Goal: Find specific page/section: Find specific page/section

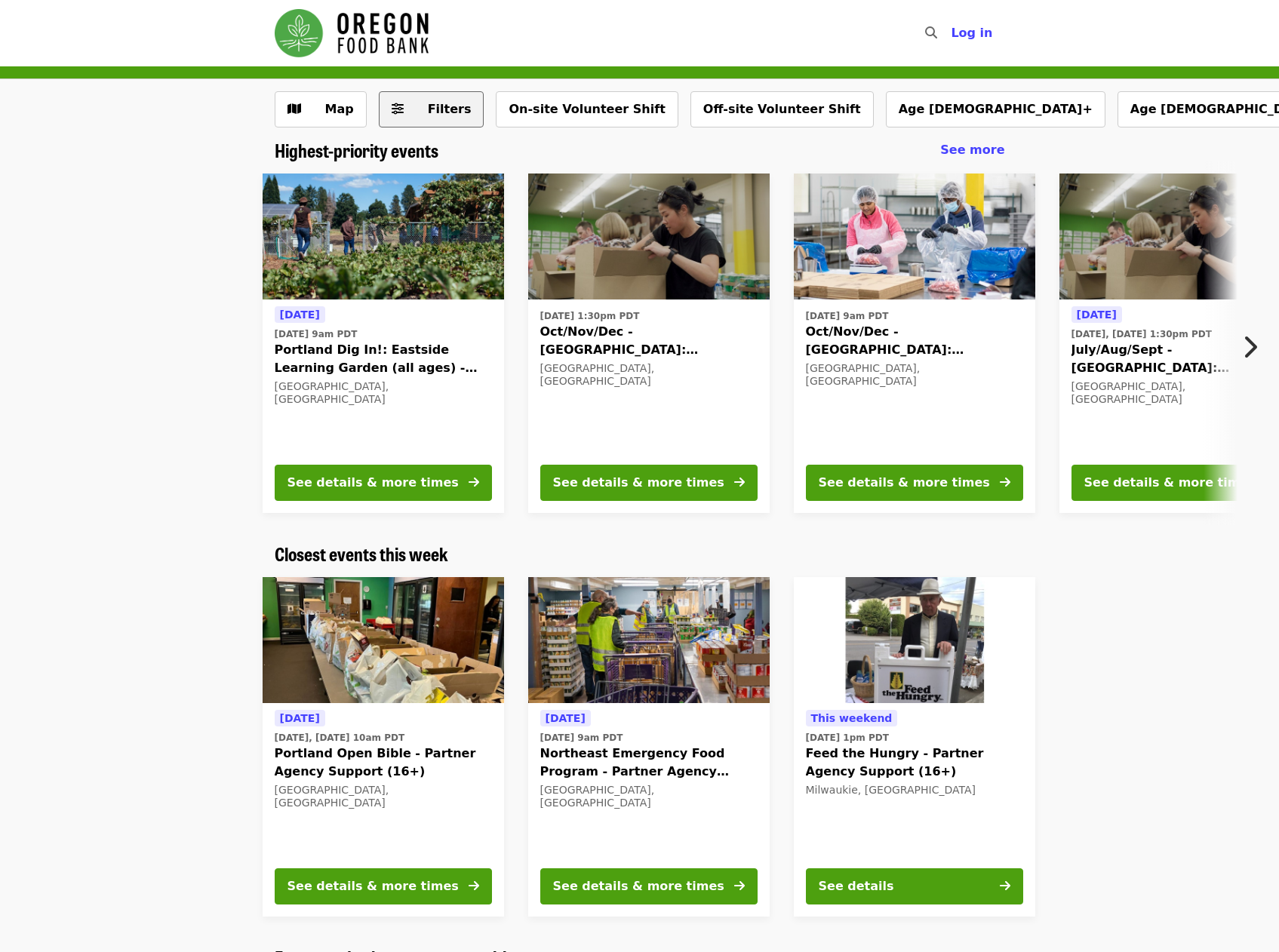
click at [398, 114] on icon "sliders-h icon" at bounding box center [398, 109] width 12 height 14
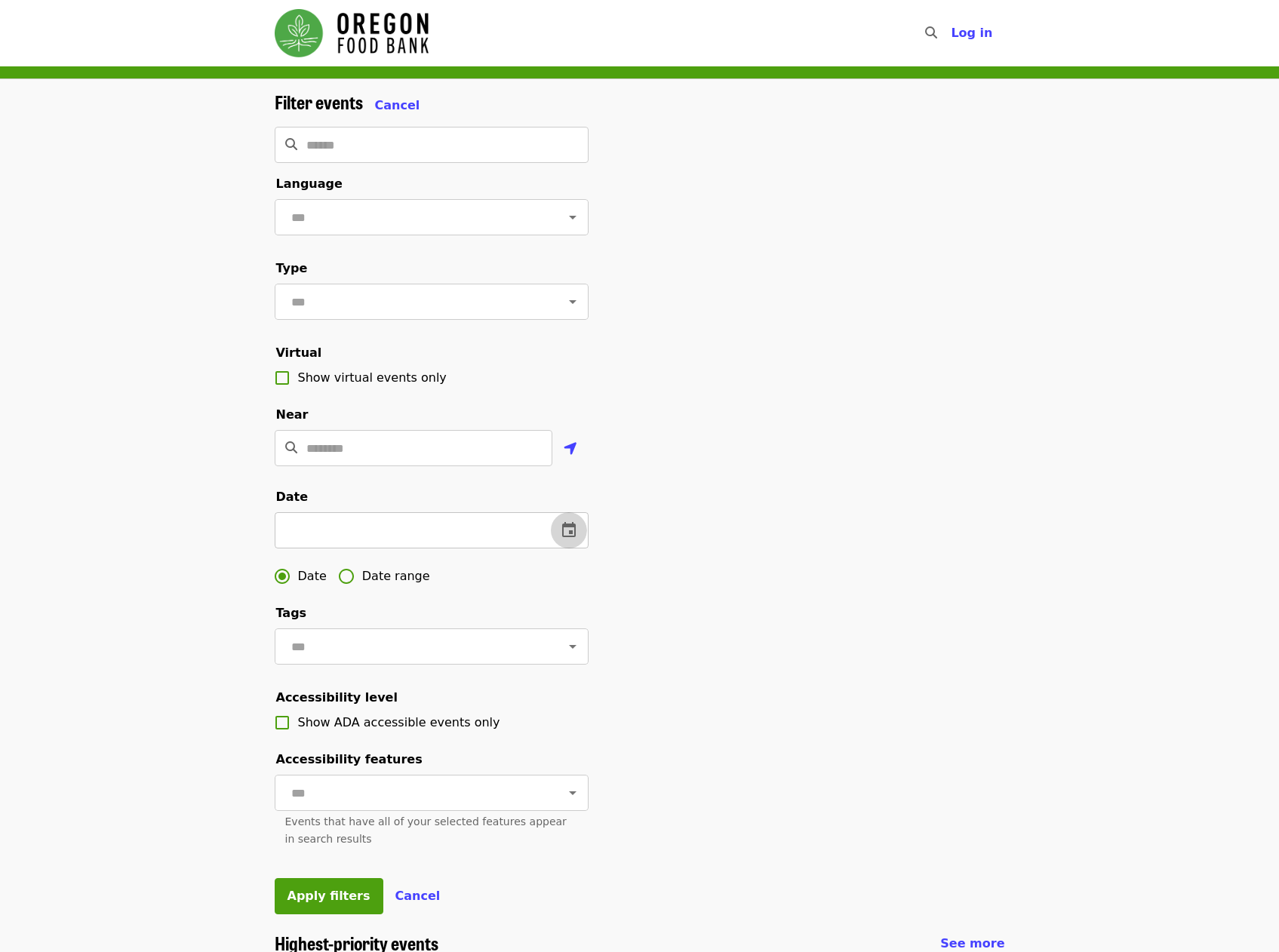
click at [571, 537] on icon "change date" at bounding box center [569, 530] width 14 height 15
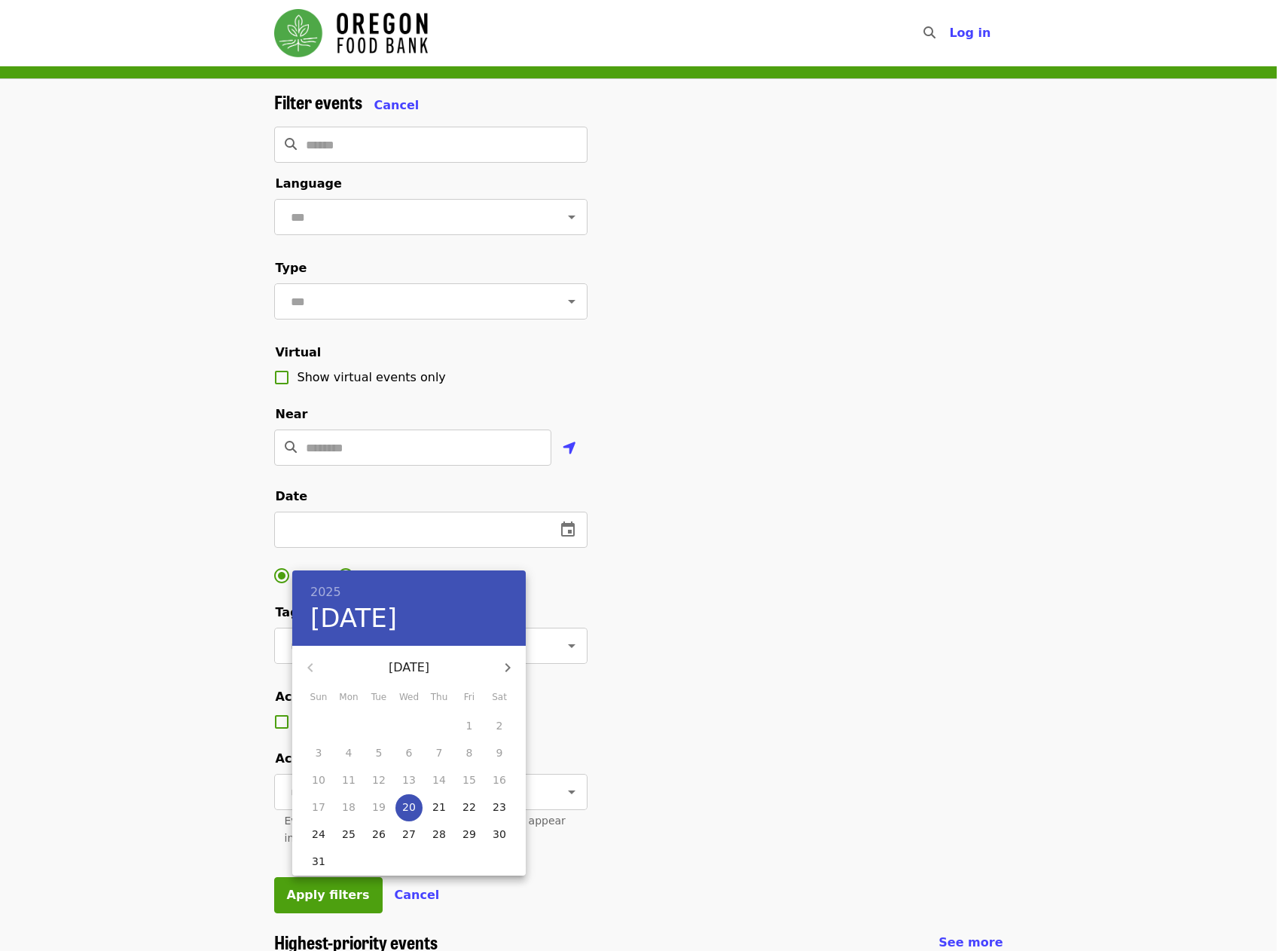
click at [429, 833] on span "28" at bounding box center [439, 834] width 27 height 15
type input "**********"
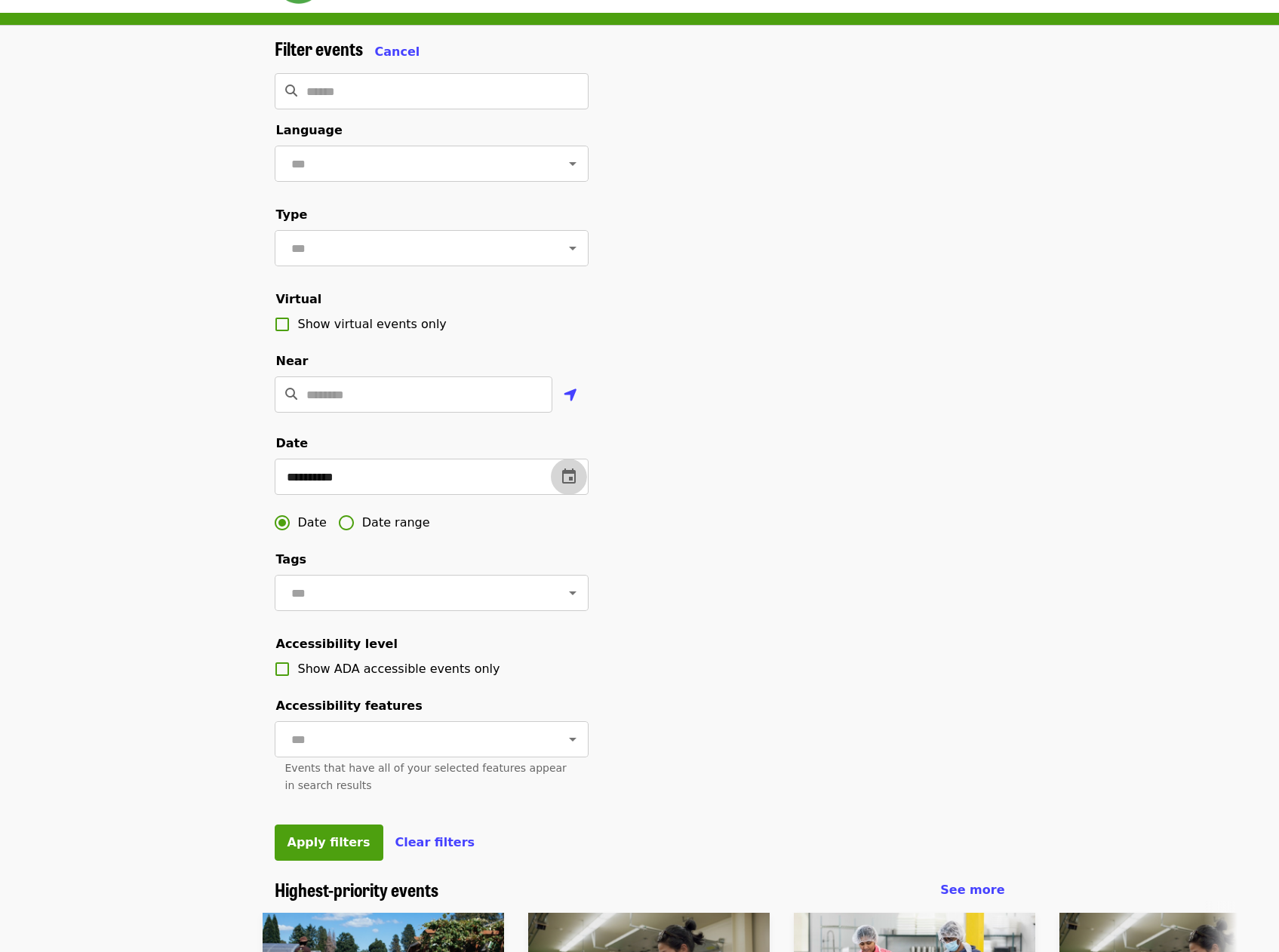
scroll to position [226, 0]
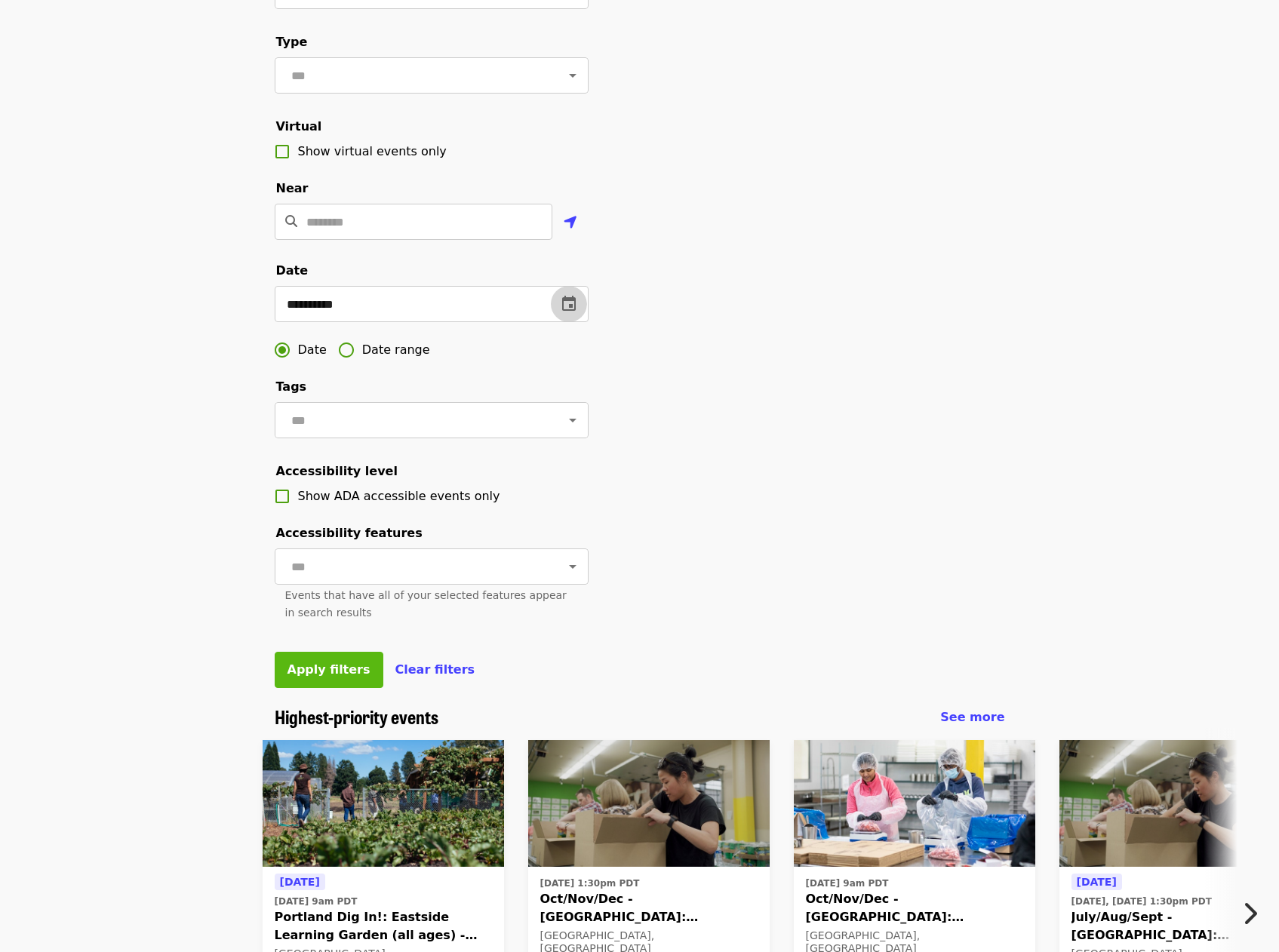
click at [314, 677] on span "Apply filters" at bounding box center [329, 669] width 83 height 14
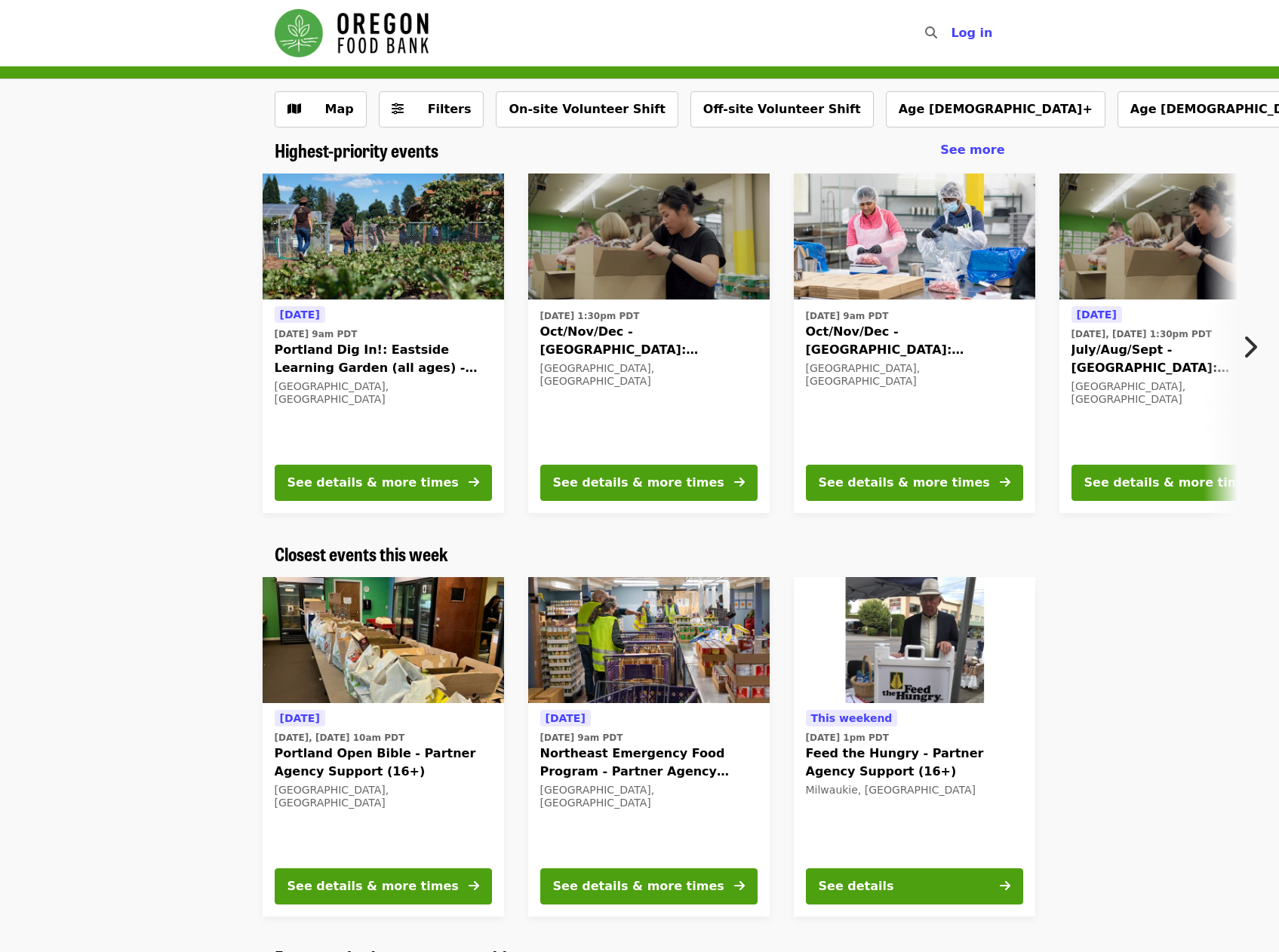
click at [226, 210] on div "[DATE] [DATE] 9am PDT Portland Dig In!: [GEOGRAPHIC_DATA] (all ages) - Aug/Sept…" at bounding box center [634, 343] width 1278 height 364
